Goal: Information Seeking & Learning: Check status

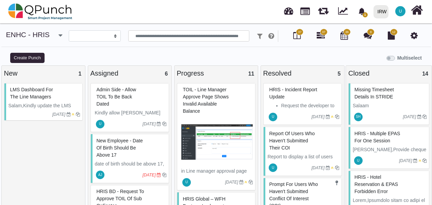
select select
click at [365, 11] on icon "bell fill" at bounding box center [362, 11] width 7 height 7
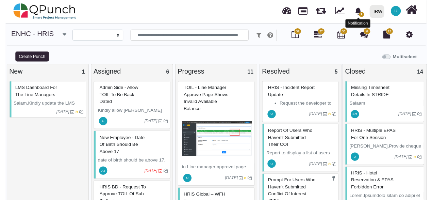
scroll to position [10, 0]
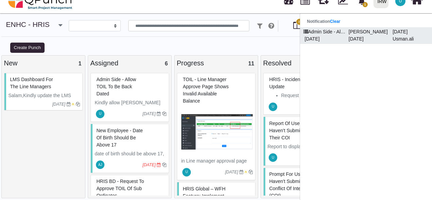
click at [342, 34] on p "Admin Side - Allow TOIL to be back dated" at bounding box center [324, 31] width 44 height 7
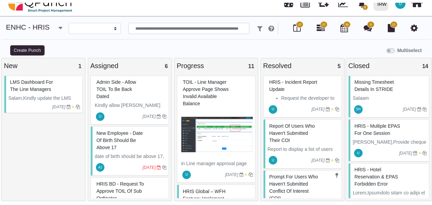
scroll to position [0, 0]
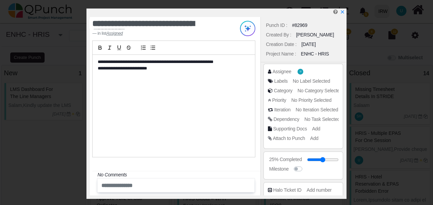
click at [195, 89] on div "**********" at bounding box center [174, 106] width 162 height 102
click at [343, 12] on icon "x" at bounding box center [341, 12] width 5 height 5
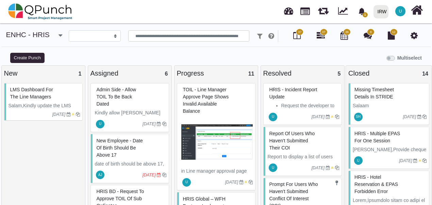
click at [140, 105] on div "Admin Side - Allow TOIL to be back dated" at bounding box center [131, 96] width 72 height 25
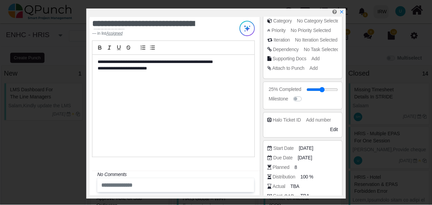
scroll to position [127, 0]
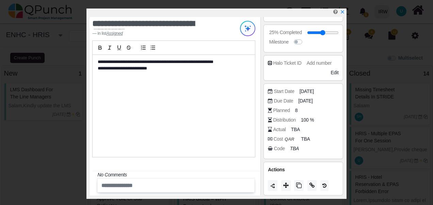
click at [171, 106] on div "**********" at bounding box center [174, 106] width 162 height 102
click at [344, 14] on icon "x" at bounding box center [341, 12] width 5 height 5
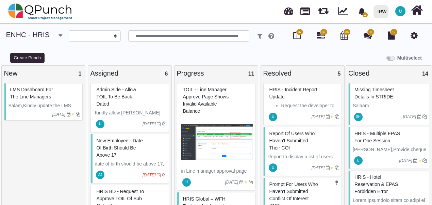
click at [296, 38] on icon at bounding box center [297, 35] width 7 height 8
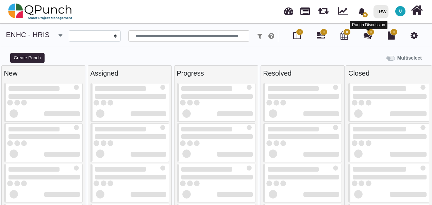
click at [370, 36] on icon at bounding box center [368, 35] width 8 height 8
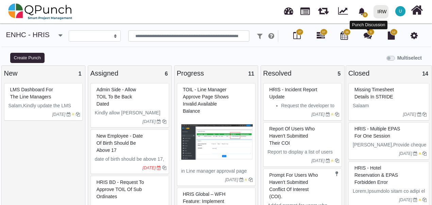
select select
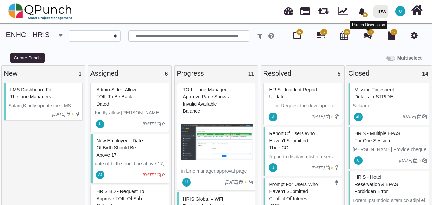
click at [370, 36] on icon at bounding box center [368, 35] width 8 height 8
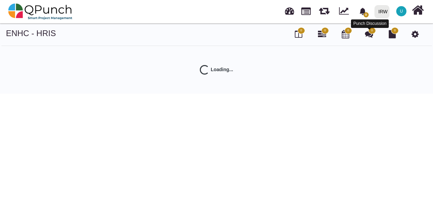
click at [369, 35] on icon at bounding box center [369, 34] width 8 height 8
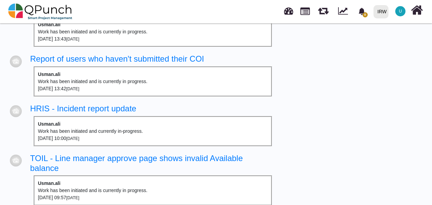
scroll to position [290, 0]
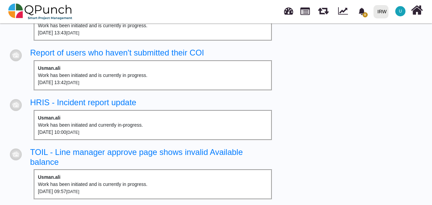
click at [280, 107] on td at bounding box center [279, 119] width 7 height 50
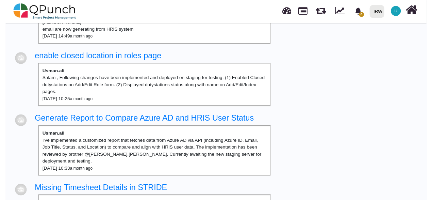
scroll to position [0, 0]
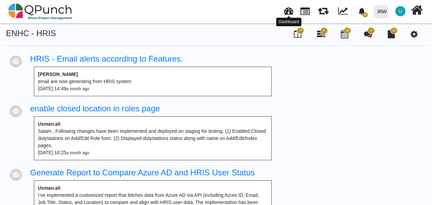
click at [291, 12] on link at bounding box center [288, 9] width 9 height 11
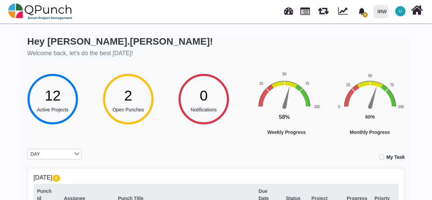
click at [124, 108] on span "Open Punches" at bounding box center [129, 109] width 32 height 5
click at [52, 151] on input "Search for option" at bounding box center [57, 154] width 31 height 7
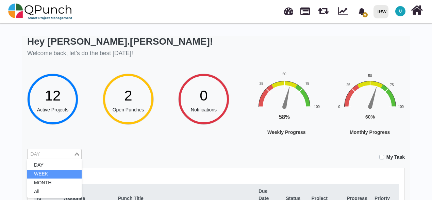
click at [47, 175] on li "WEEK" at bounding box center [54, 174] width 54 height 9
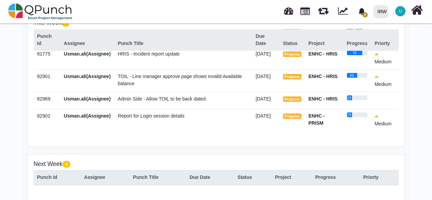
scroll to position [74, 0]
click at [198, 143] on div "This Week 7 Punch Id Assignee Punch Title Due Date Status Project Progress Prio…" at bounding box center [216, 79] width 377 height 133
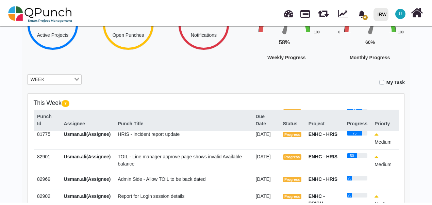
scroll to position [0, 0]
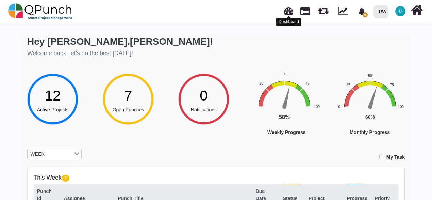
click at [289, 10] on link at bounding box center [288, 9] width 9 height 11
click at [288, 13] on link at bounding box center [288, 9] width 9 height 11
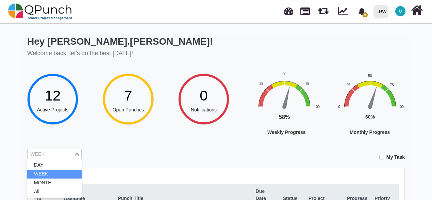
click at [53, 158] on div "WEEK Loading..." at bounding box center [54, 154] width 54 height 11
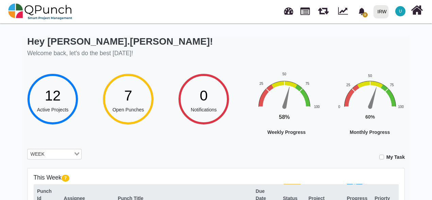
click at [57, 98] on span "12" at bounding box center [53, 96] width 16 height 16
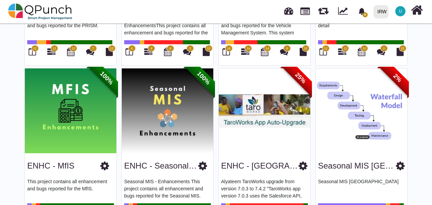
scroll to position [362, 0]
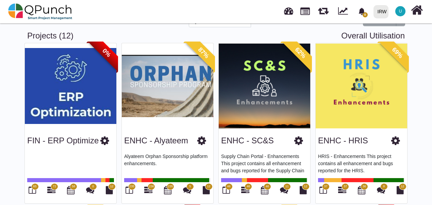
scroll to position [0, 0]
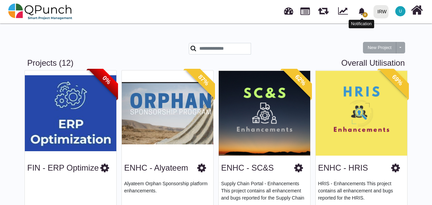
click at [367, 11] on span "0" at bounding box center [362, 11] width 12 height 12
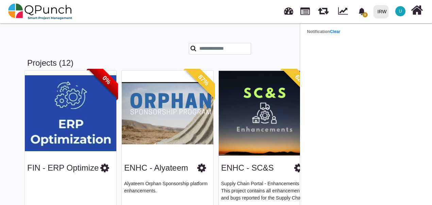
click at [277, 30] on div "New Project Toggle dropdown New Project Wiz" at bounding box center [216, 44] width 388 height 30
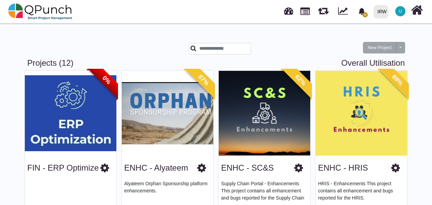
click at [225, 55] on div at bounding box center [248, 50] width 129 height 15
click at [216, 49] on input "text" at bounding box center [220, 49] width 62 height 12
click at [149, 48] on div at bounding box center [151, 50] width 65 height 15
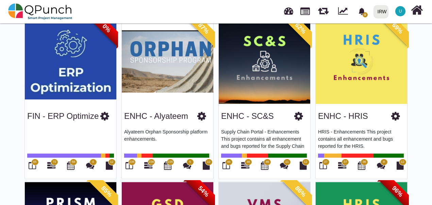
scroll to position [136, 0]
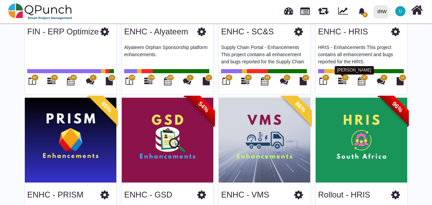
click at [343, 81] on icon at bounding box center [342, 81] width 8 height 8
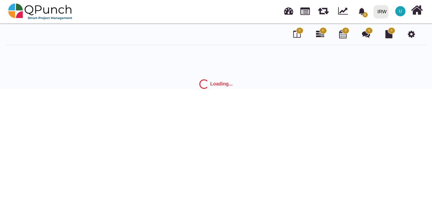
drag, startPoint x: 0, startPoint y: 0, endPoint x: 154, endPoint y: 73, distance: 170.3
click at [154, 73] on div "0 0 0 0 0 Loading..." at bounding box center [216, 59] width 432 height 60
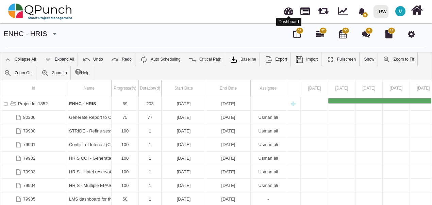
click at [288, 13] on link at bounding box center [288, 9] width 9 height 11
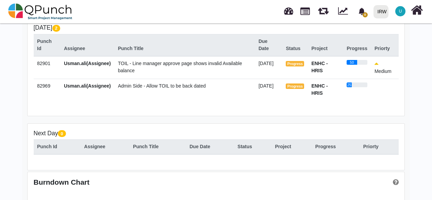
scroll to position [136, 0]
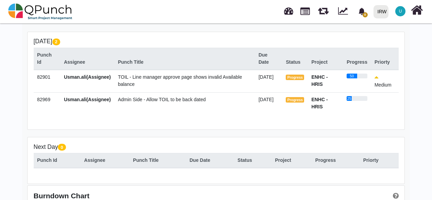
drag, startPoint x: 157, startPoint y: 98, endPoint x: 135, endPoint y: 104, distance: 23.7
click at [135, 104] on td "Admin Side - Allow TOIL to be back dated" at bounding box center [184, 103] width 141 height 22
click at [256, 84] on td "02-Sep-2025" at bounding box center [269, 81] width 28 height 23
click at [213, 76] on span "TOIL - Line manager approve page shows invalid Available balance" at bounding box center [180, 80] width 124 height 13
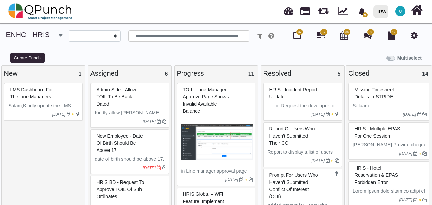
select select
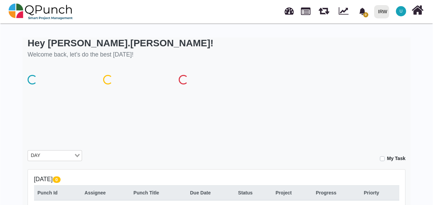
scroll to position [131, 0]
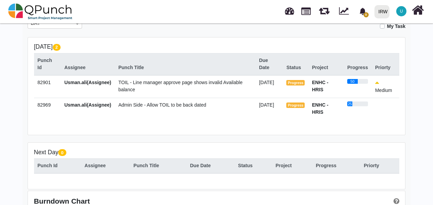
click at [166, 84] on span "TOIL - Line manager approve page shows invalid Available balance" at bounding box center [180, 86] width 124 height 13
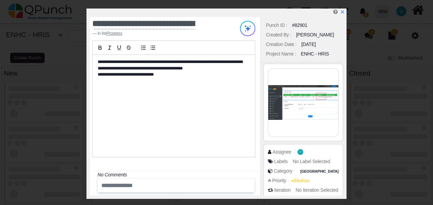
click at [344, 12] on icon "x" at bounding box center [342, 12] width 5 height 5
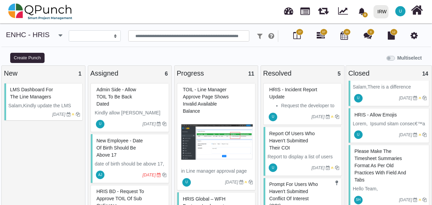
scroll to position [300, 0]
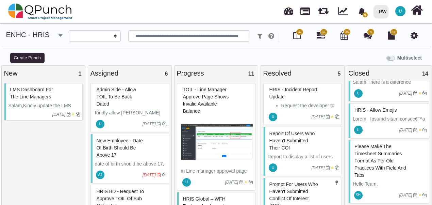
drag, startPoint x: 388, startPoint y: 118, endPoint x: 319, endPoint y: 47, distance: 99.5
click at [319, 47] on div "**********" at bounding box center [216, 40] width 432 height 21
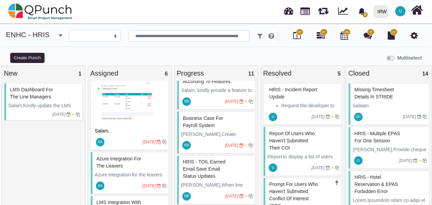
scroll to position [214, 0]
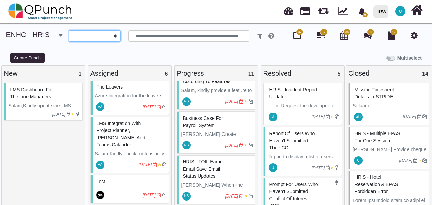
click at [76, 35] on select "**********" at bounding box center [95, 36] width 52 height 12
select select "****"
click at [69, 30] on select "**********" at bounding box center [95, 36] width 52 height 12
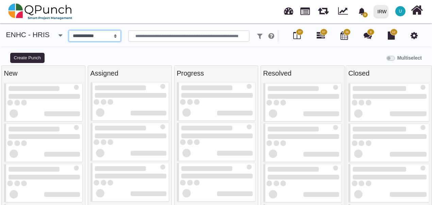
scroll to position [121, 0]
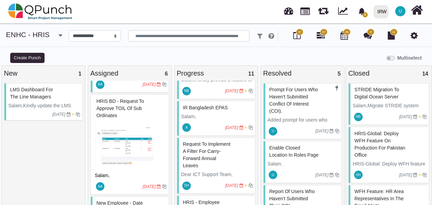
click at [398, 58] on label "Multiselect" at bounding box center [410, 57] width 25 height 7
drag, startPoint x: 390, startPoint y: 57, endPoint x: 402, endPoint y: 57, distance: 12.3
click at [402, 57] on label "Multiselect" at bounding box center [410, 57] width 25 height 7
drag, startPoint x: 402, startPoint y: 57, endPoint x: 355, endPoint y: 52, distance: 46.6
click at [355, 52] on div "Multiselect" at bounding box center [270, 57] width 325 height 11
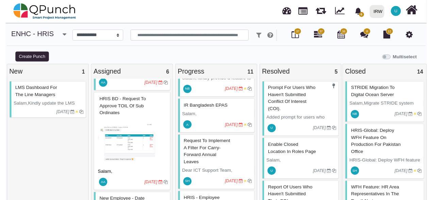
scroll to position [0, 0]
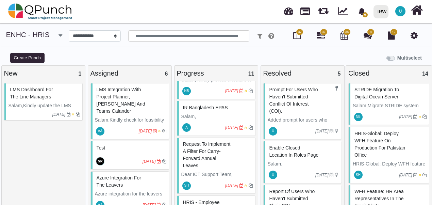
click at [292, 10] on link at bounding box center [288, 9] width 9 height 11
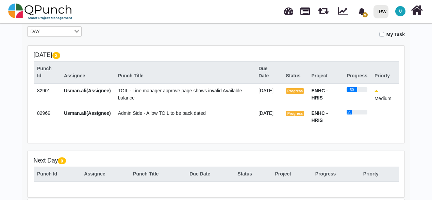
scroll to position [119, 0]
